Goal: Use online tool/utility: Utilize a website feature to perform a specific function

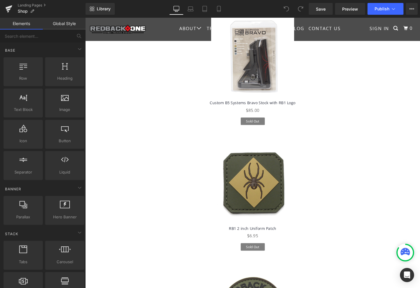
scroll to position [954, 0]
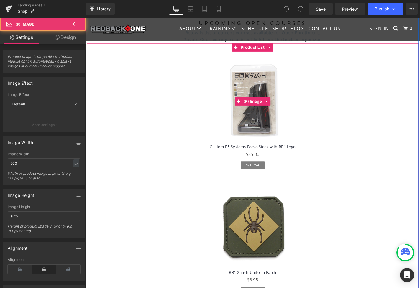
click at [261, 116] on img at bounding box center [263, 107] width 88 height 88
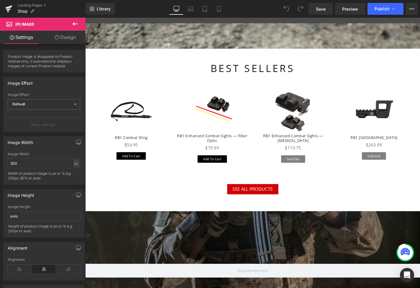
scroll to position [503, 0]
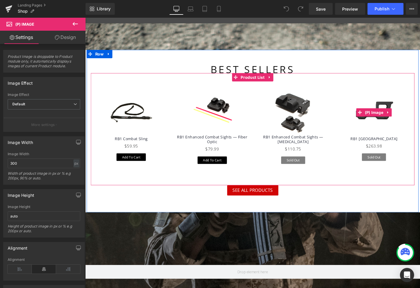
click at [407, 117] on icon at bounding box center [407, 118] width 1 height 3
click at [410, 118] on icon at bounding box center [412, 118] width 4 height 4
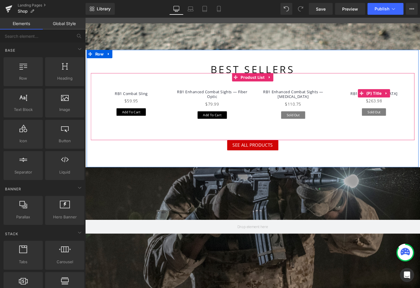
click at [405, 97] on icon at bounding box center [405, 98] width 1 height 3
click at [410, 97] on icon at bounding box center [410, 98] width 4 height 4
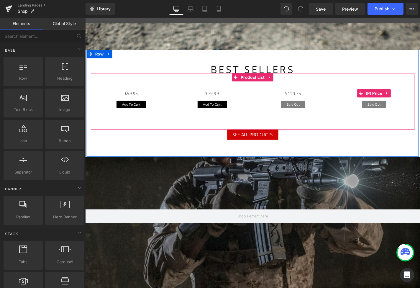
click at [406, 96] on icon at bounding box center [407, 98] width 4 height 4
click at [410, 97] on icon at bounding box center [411, 98] width 4 height 4
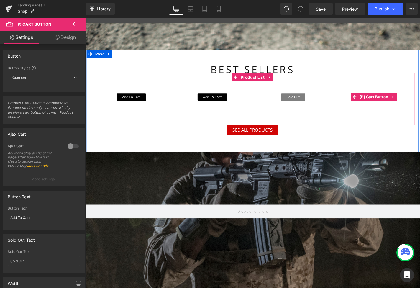
click at [412, 101] on icon at bounding box center [414, 102] width 4 height 4
click at [418, 100] on icon at bounding box center [418, 102] width 4 height 4
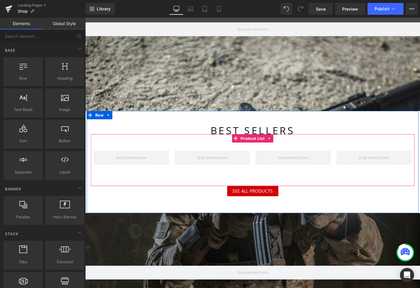
scroll to position [438, 0]
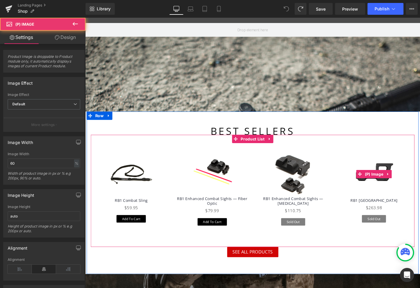
click at [360, 168] on link at bounding box center [393, 184] width 81 height 48
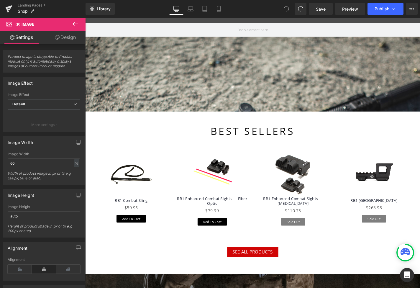
click at [68, 36] on link "Design" at bounding box center [65, 37] width 43 height 13
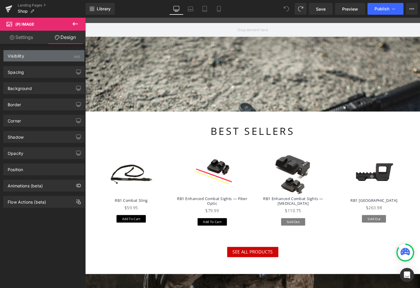
click at [43, 57] on div "Visibility (All)" at bounding box center [44, 55] width 81 height 11
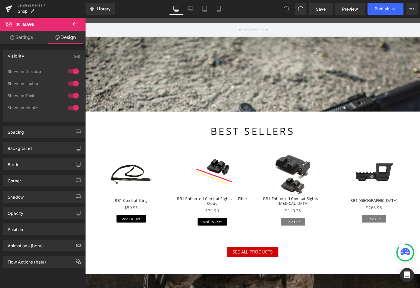
click at [28, 39] on link "Settings" at bounding box center [21, 37] width 43 height 13
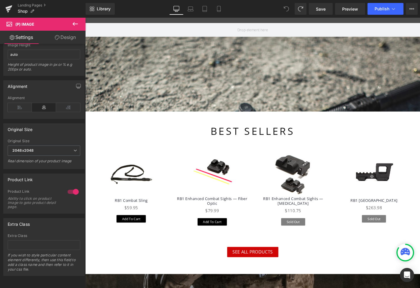
scroll to position [162, 0]
click at [175, 195] on div "(P) Image RB1 Combat Sling (P) Title $59.95 (P) Price Add To Cart (P) Cart Butt…" at bounding box center [134, 198] width 86 height 94
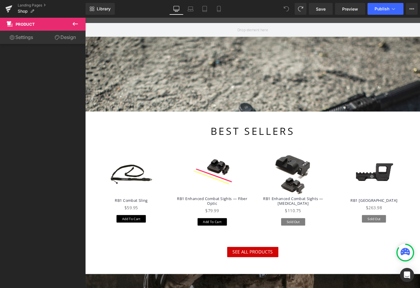
click at [78, 38] on link "Design" at bounding box center [65, 37] width 43 height 13
click at [69, 38] on link "Design" at bounding box center [65, 37] width 43 height 13
click at [23, 38] on link "Settings" at bounding box center [21, 37] width 43 height 13
click at [55, 39] on icon at bounding box center [57, 37] width 5 height 5
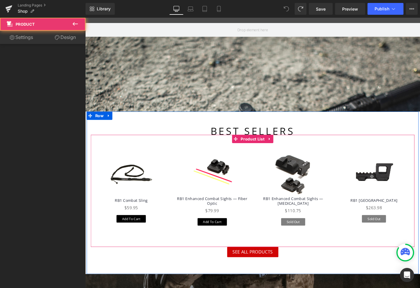
click at [350, 183] on div "(P) Image [GEOGRAPHIC_DATA] (P) Title $263.98 (P) Price Sold Out (P) Cart Butto…" at bounding box center [393, 198] width 86 height 94
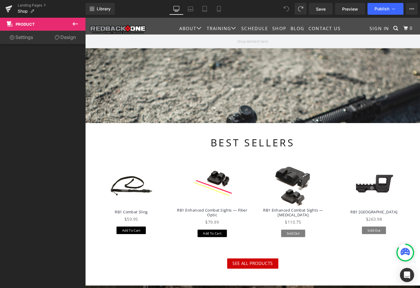
scroll to position [421, 0]
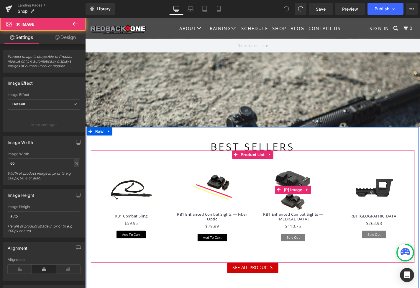
click at [339, 208] on link at bounding box center [307, 201] width 81 height 48
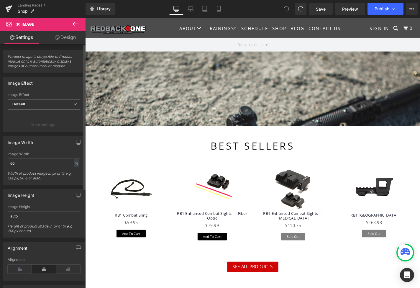
click at [52, 103] on span "Default" at bounding box center [44, 104] width 73 height 10
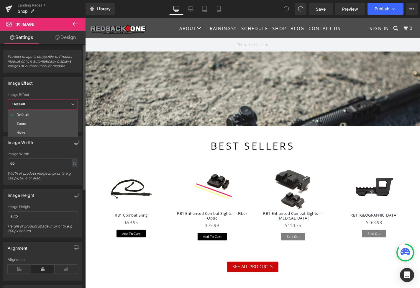
click at [57, 79] on div "Image Effect" at bounding box center [43, 82] width 78 height 11
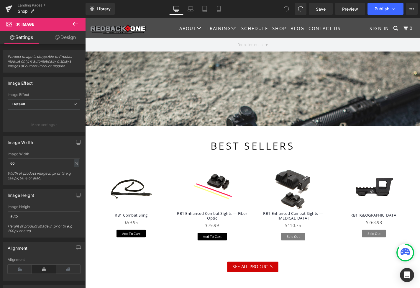
click at [65, 39] on link "Design" at bounding box center [65, 37] width 43 height 13
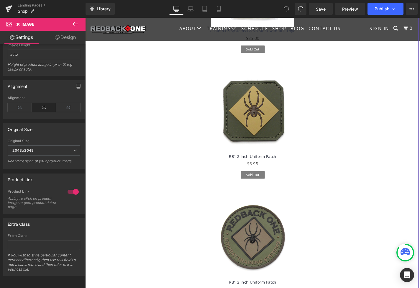
scroll to position [1072, 0]
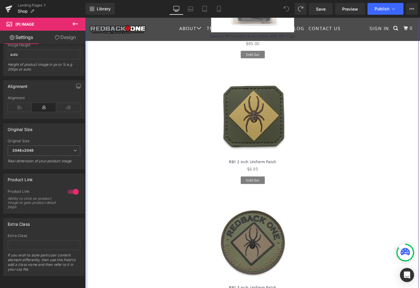
click at [265, 116] on div "(P) Image" at bounding box center [264, 123] width 348 height 88
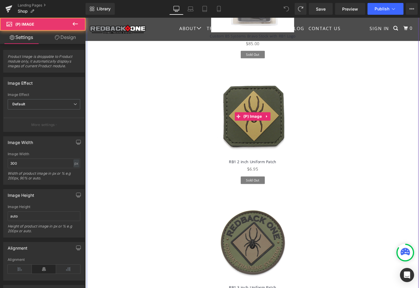
click at [285, 132] on img at bounding box center [263, 123] width 88 height 88
click at [279, 102] on img at bounding box center [263, 123] width 88 height 88
click at [278, 121] on icon at bounding box center [278, 122] width 1 height 3
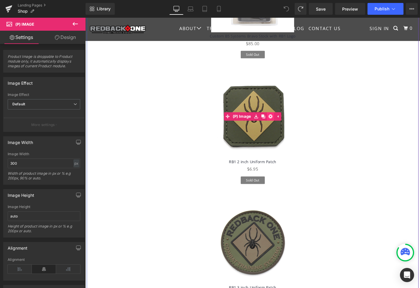
click at [280, 121] on icon at bounding box center [282, 123] width 4 height 4
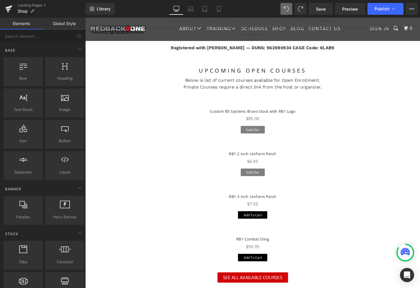
scroll to position [903, 0]
